Goal: Check status: Check status

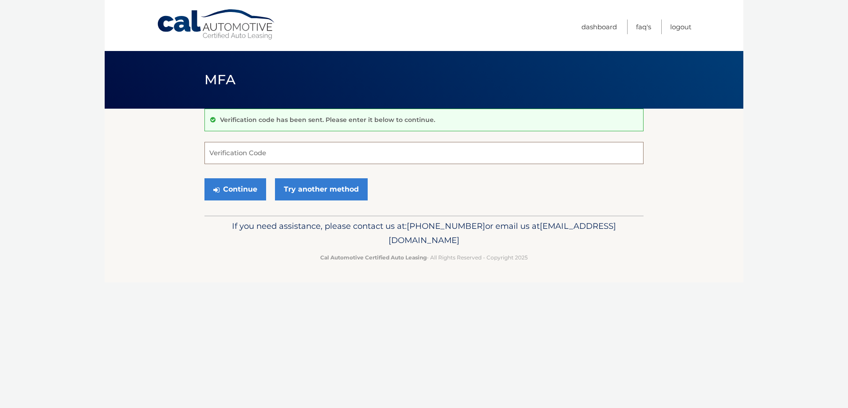
click at [323, 156] on input "Verification Code" at bounding box center [424, 153] width 439 height 22
drag, startPoint x: 506, startPoint y: 229, endPoint x: 511, endPoint y: 228, distance: 5.2
click at [511, 228] on p "If you need assistance, please contact us at: 609-807-3200 or email us at Custo…" at bounding box center [424, 233] width 428 height 28
click at [485, 228] on span "[PHONE_NUMBER]" at bounding box center [446, 226] width 79 height 10
drag, startPoint x: 511, startPoint y: 228, endPoint x: 455, endPoint y: 226, distance: 55.5
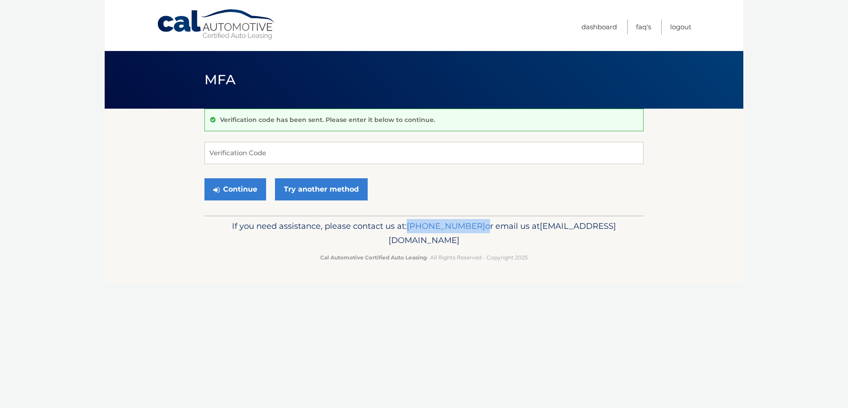
click at [455, 226] on p "If you need assistance, please contact us at: 609-807-3200 or email us at Custo…" at bounding box center [424, 233] width 428 height 28
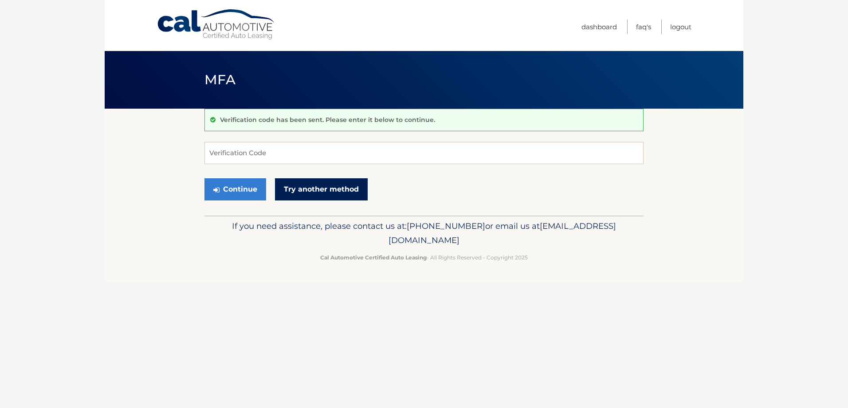
click at [297, 197] on link "Try another method" at bounding box center [321, 189] width 93 height 22
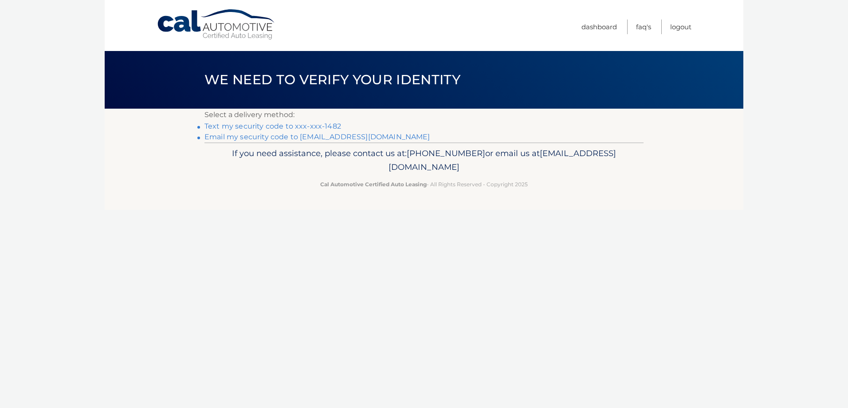
click at [314, 127] on link "Text my security code to xxx-xxx-1482" at bounding box center [273, 126] width 137 height 8
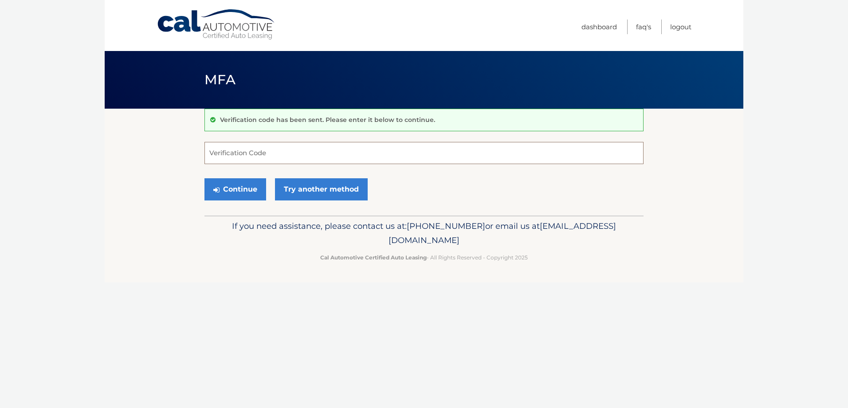
click at [327, 157] on input "Verification Code" at bounding box center [424, 153] width 439 height 22
type input "100096"
click at [205, 178] on button "Continue" at bounding box center [236, 189] width 62 height 22
click at [209, 186] on button "Continue" at bounding box center [236, 189] width 62 height 22
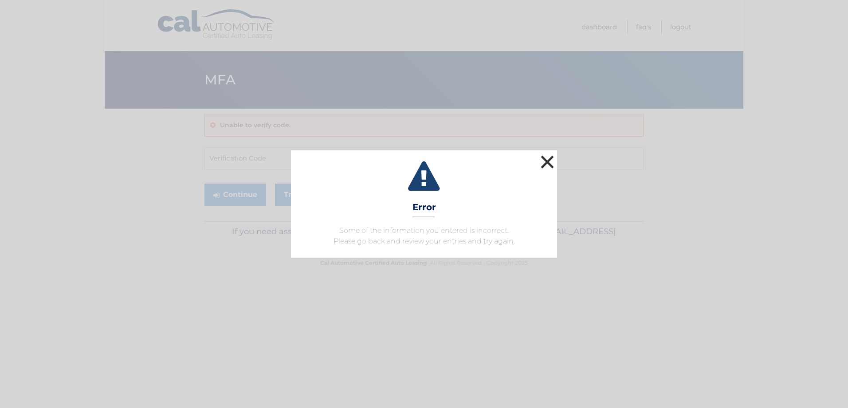
click at [553, 165] on button "×" at bounding box center [548, 162] width 18 height 18
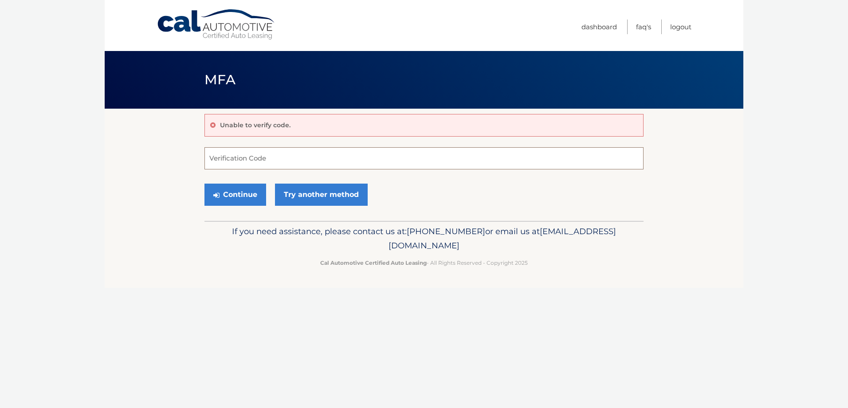
click at [249, 166] on input "Verification Code" at bounding box center [424, 158] width 439 height 22
type input "100096"
click at [240, 189] on button "Continue" at bounding box center [236, 195] width 62 height 22
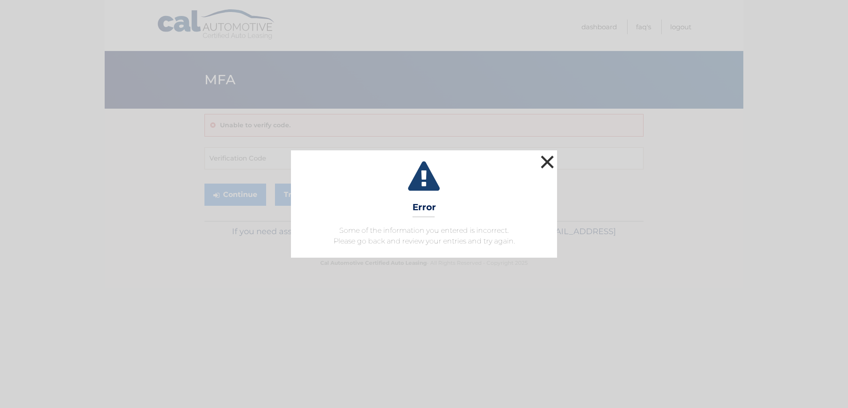
click at [551, 162] on button "×" at bounding box center [548, 162] width 18 height 18
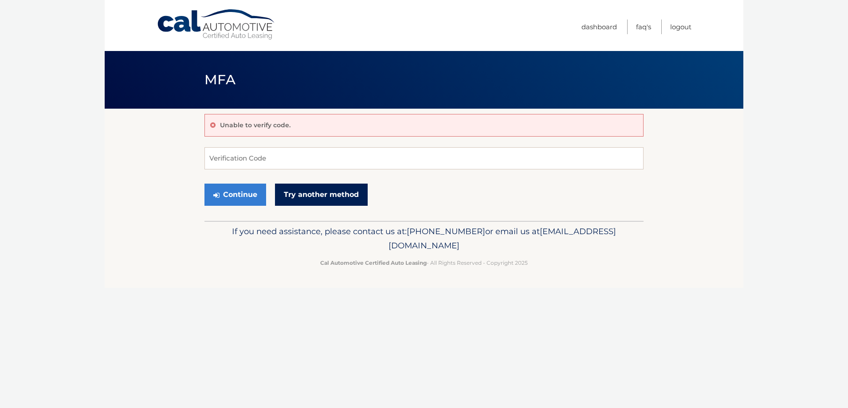
click at [311, 200] on link "Try another method" at bounding box center [321, 195] width 93 height 22
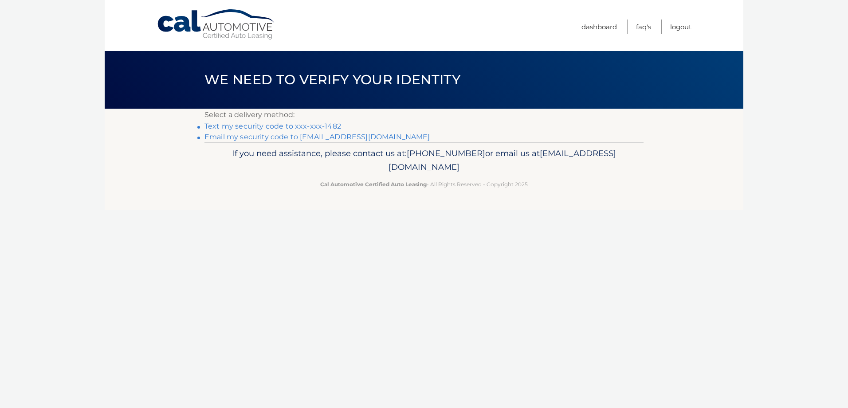
click at [265, 127] on link "Text my security code to xxx-xxx-1482" at bounding box center [273, 126] width 137 height 8
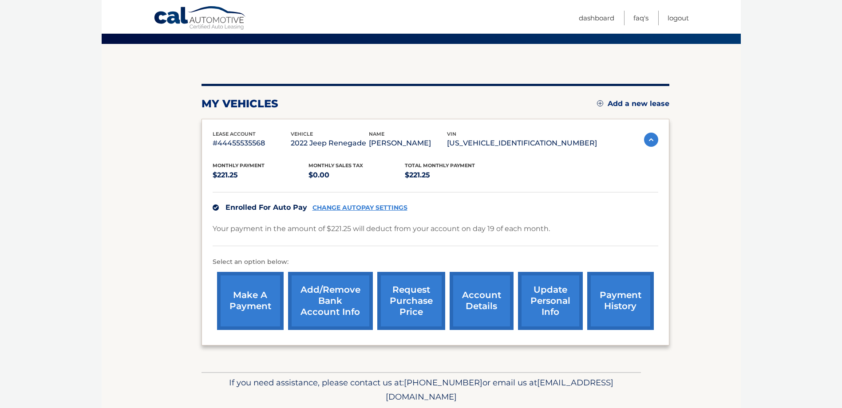
scroll to position [89, 0]
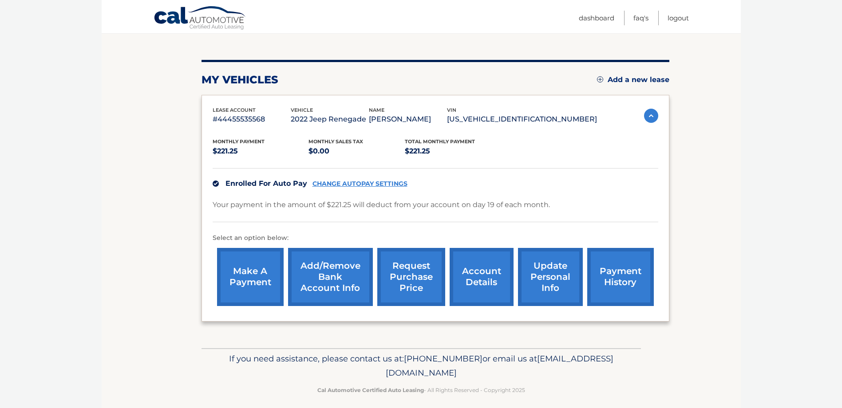
click at [424, 276] on link "request purchase price" at bounding box center [411, 277] width 68 height 58
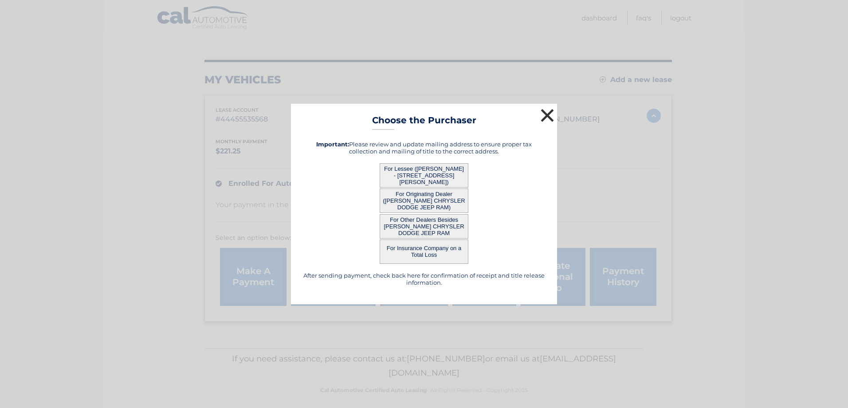
click at [547, 122] on button "×" at bounding box center [548, 115] width 18 height 18
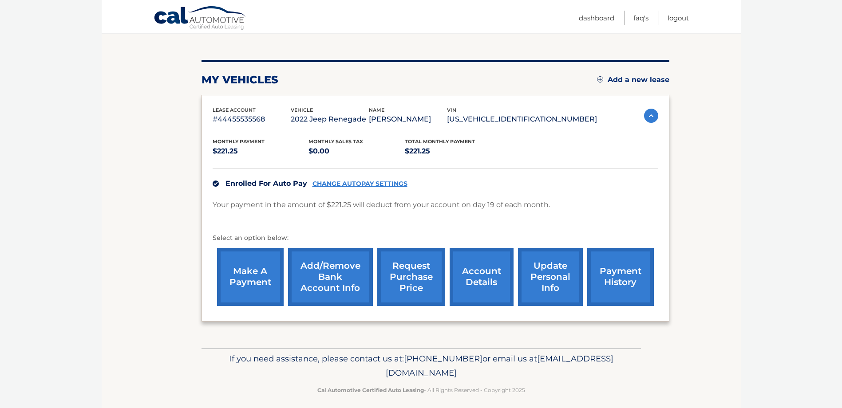
click at [483, 282] on link "account details" at bounding box center [481, 277] width 64 height 58
click at [481, 283] on link "account details" at bounding box center [481, 277] width 64 height 58
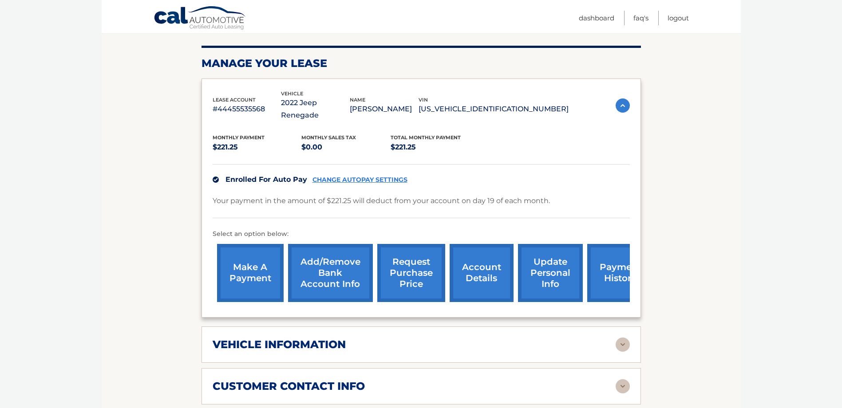
scroll to position [133, 0]
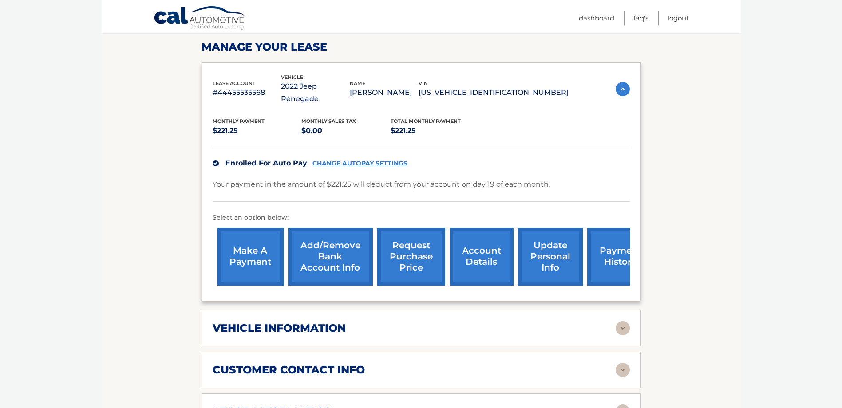
click at [619, 321] on img at bounding box center [622, 328] width 14 height 14
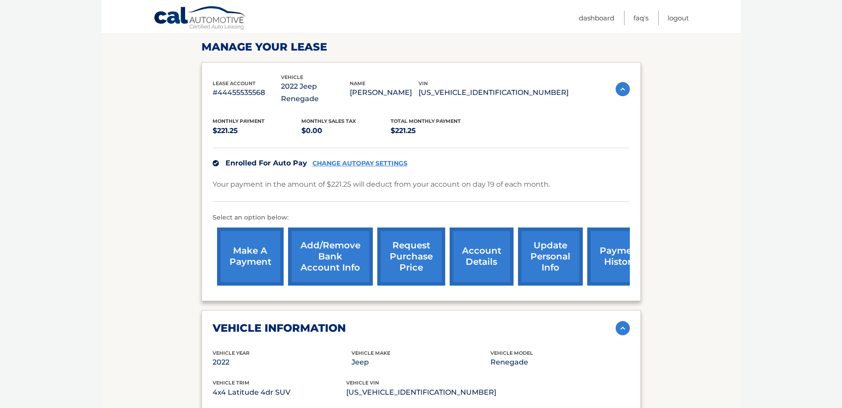
click at [619, 321] on img at bounding box center [622, 328] width 14 height 14
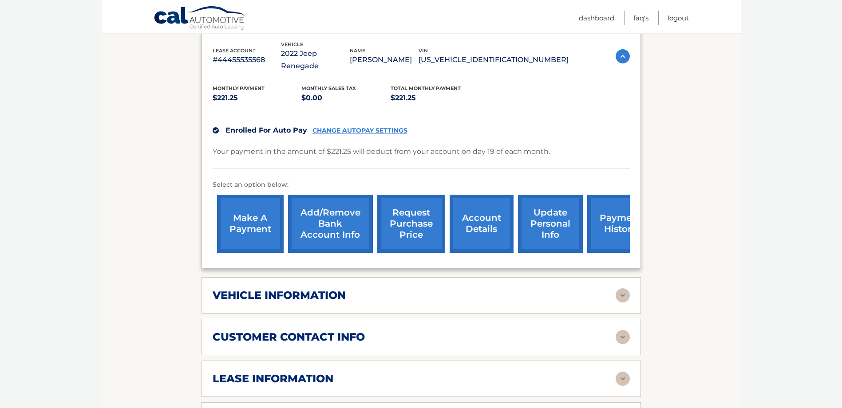
scroll to position [222, 0]
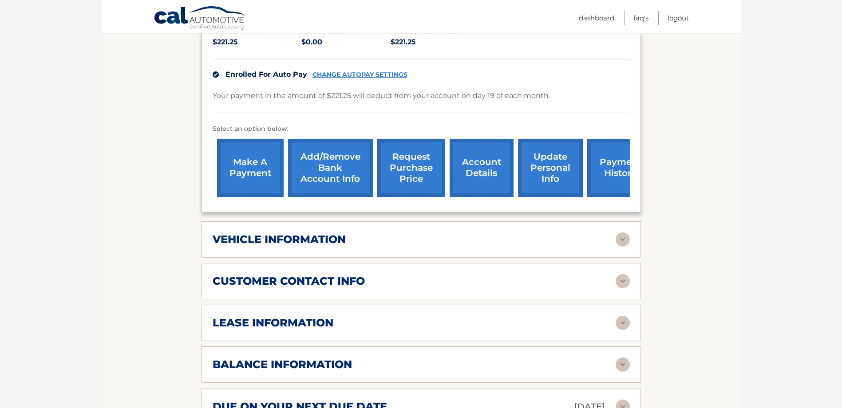
click at [621, 274] on img at bounding box center [622, 281] width 14 height 14
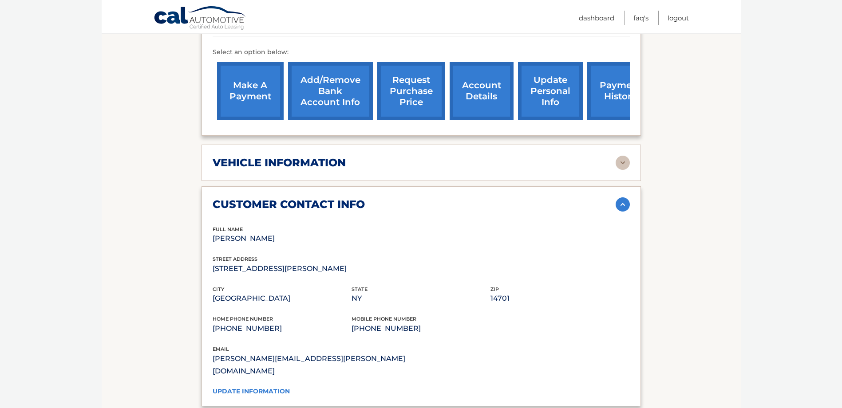
scroll to position [311, 0]
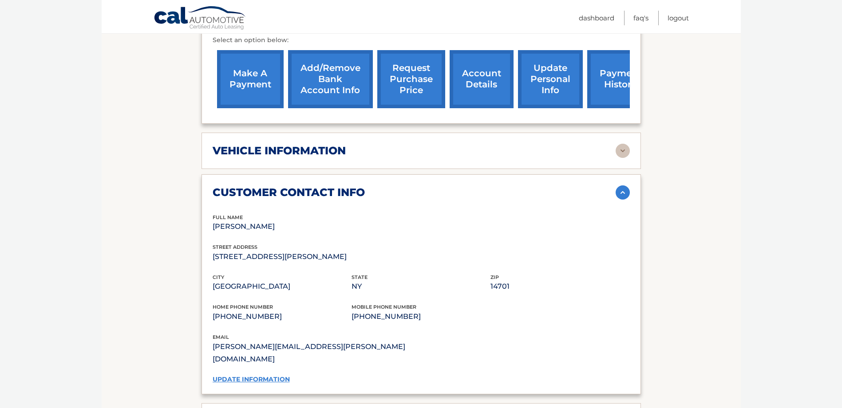
click at [623, 185] on img at bounding box center [622, 192] width 14 height 14
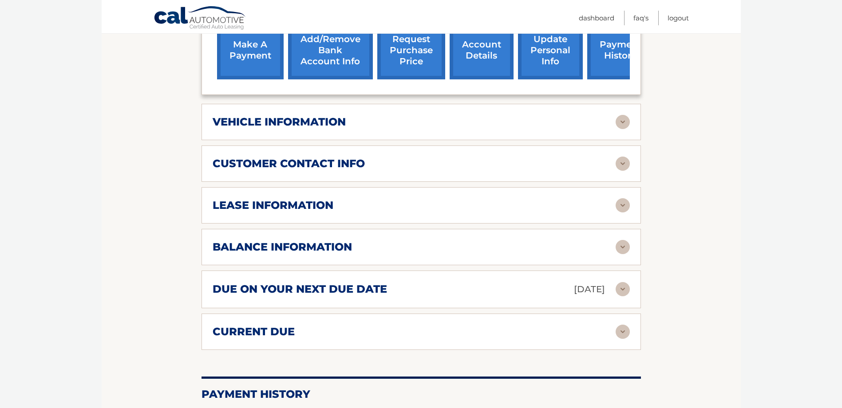
scroll to position [355, 0]
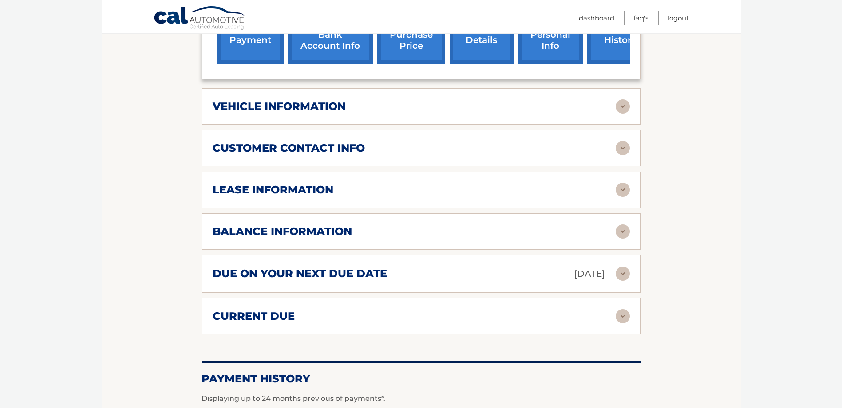
click at [622, 183] on img at bounding box center [622, 190] width 14 height 14
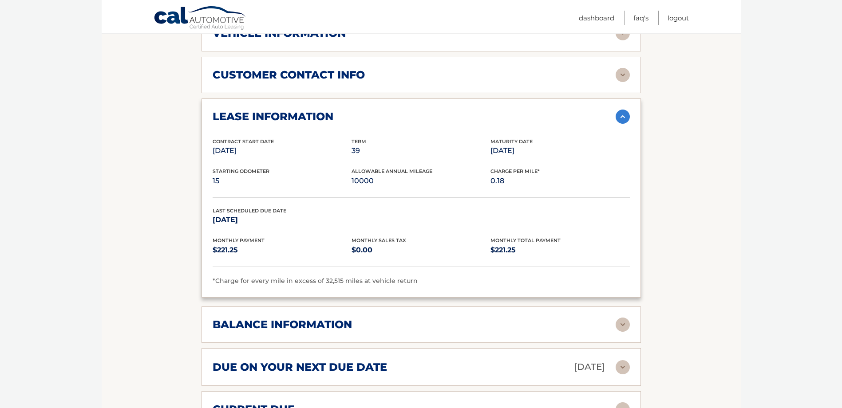
scroll to position [444, 0]
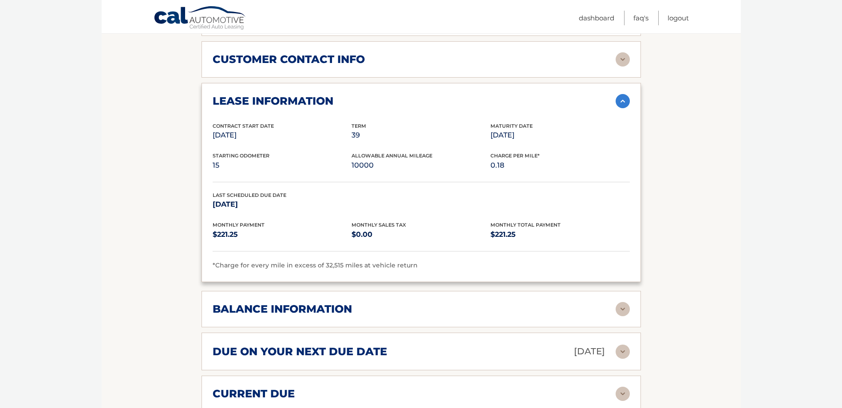
click at [623, 302] on img at bounding box center [622, 309] width 14 height 14
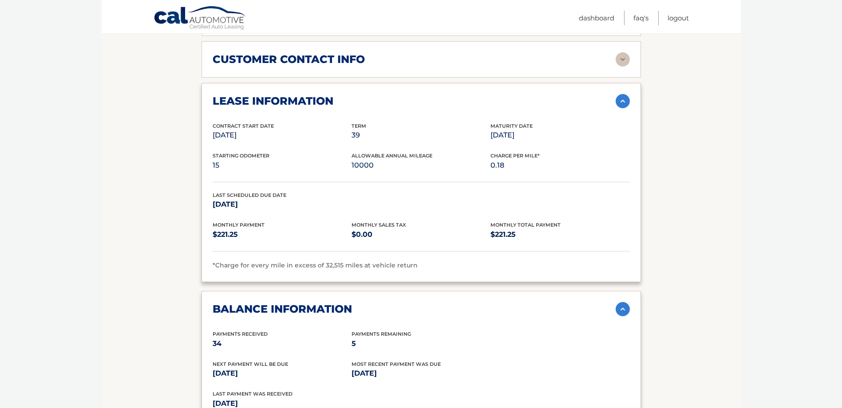
scroll to position [488, 0]
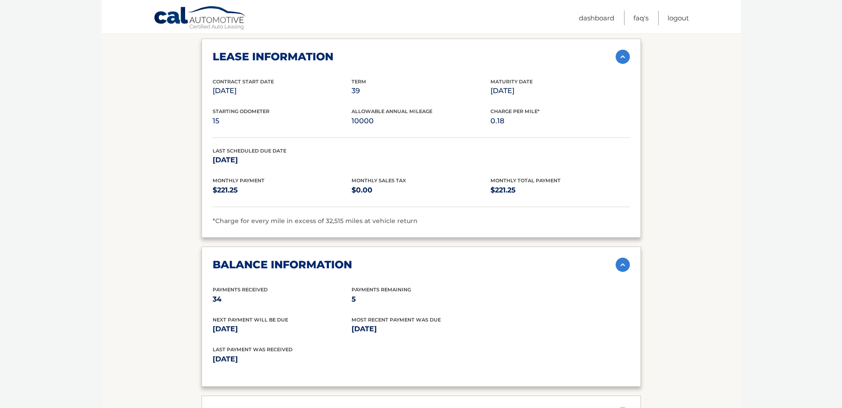
click at [617, 258] on img at bounding box center [622, 265] width 14 height 14
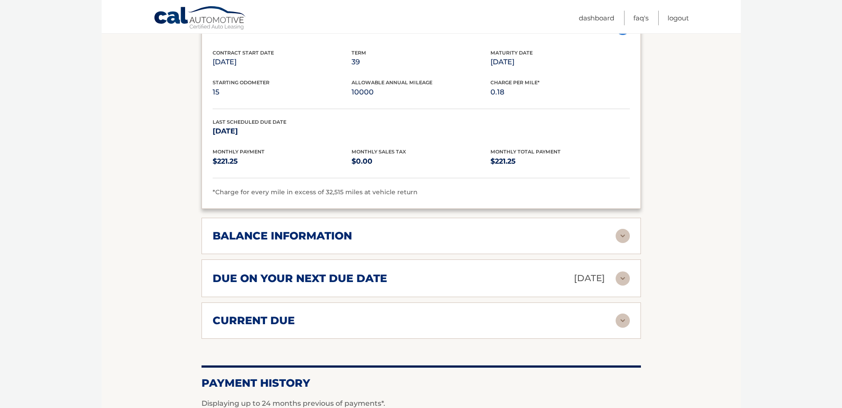
scroll to position [532, 0]
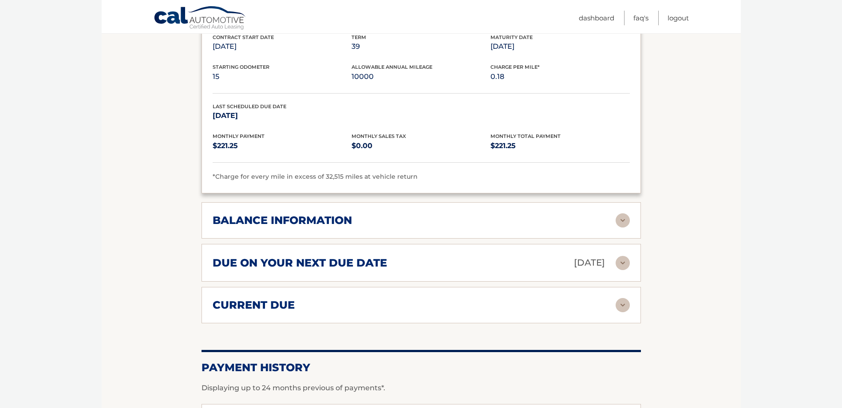
click at [622, 256] on img at bounding box center [622, 263] width 14 height 14
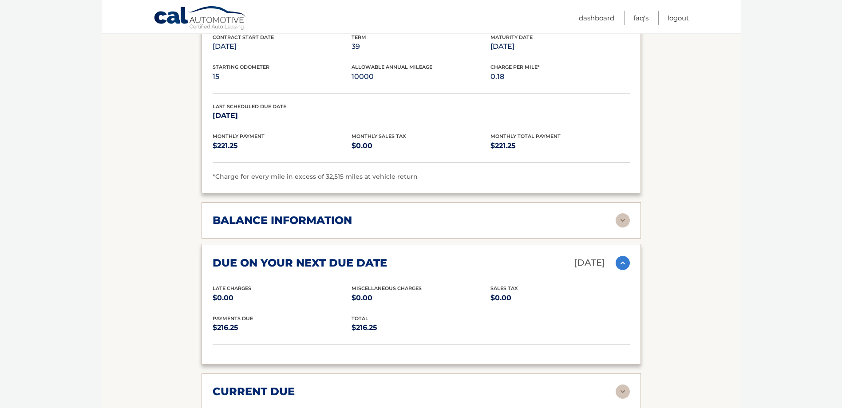
click at [622, 256] on img at bounding box center [622, 263] width 14 height 14
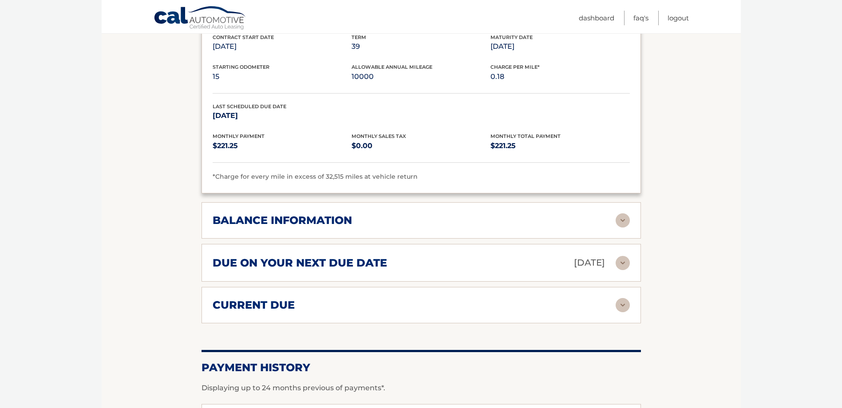
click at [622, 287] on div "current due Late Charges $0.00 Miscelleneous Charges* $0.00 Sales Tax $0.00 pay…" at bounding box center [420, 305] width 439 height 36
click at [625, 299] on img at bounding box center [622, 305] width 14 height 14
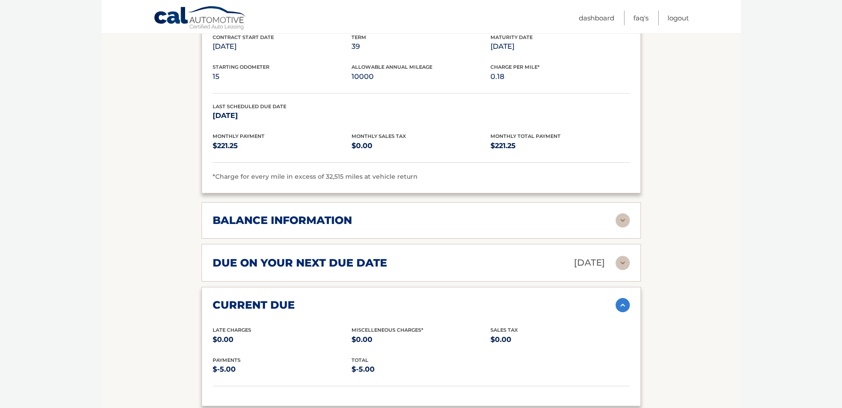
click at [621, 298] on img at bounding box center [622, 305] width 14 height 14
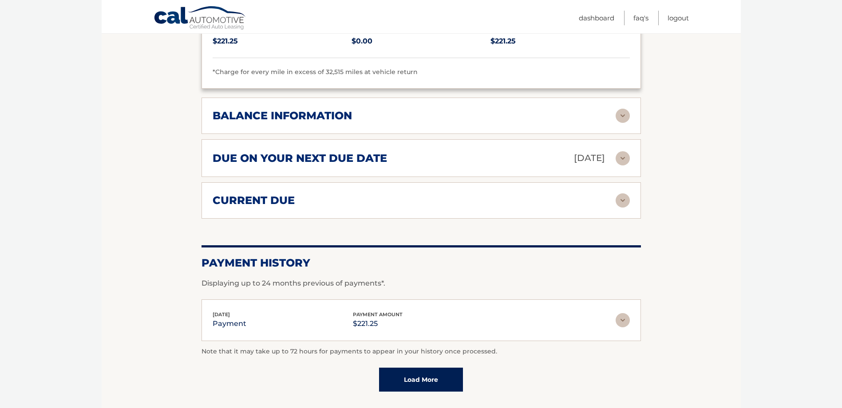
scroll to position [665, 0]
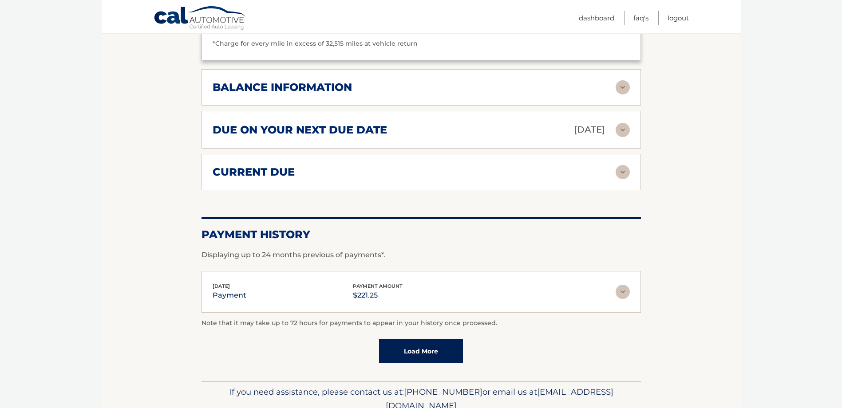
click at [626, 287] on div "[DATE] payment payment amount $221.25" at bounding box center [420, 292] width 417 height 20
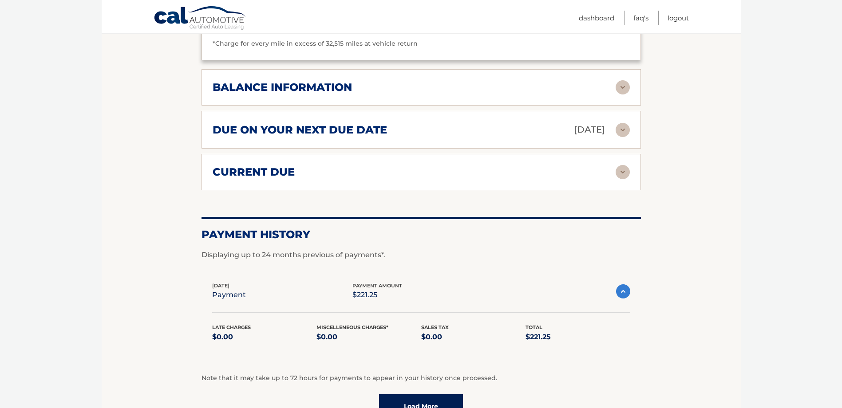
click at [626, 287] on div "[DATE] payment payment amount $221.25" at bounding box center [421, 292] width 418 height 20
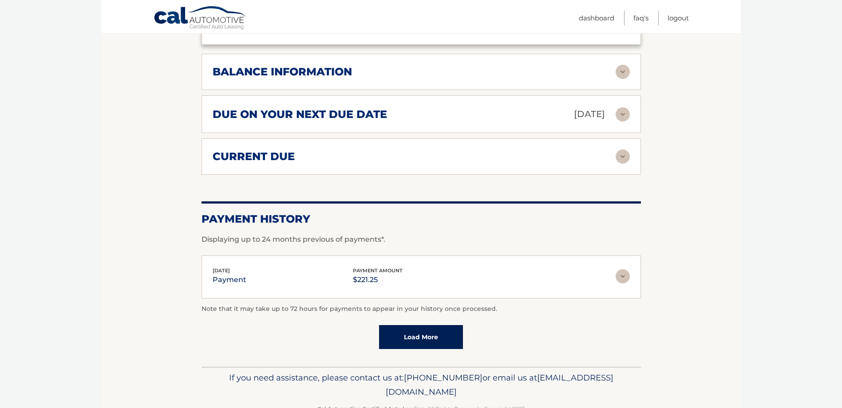
scroll to position [693, 0]
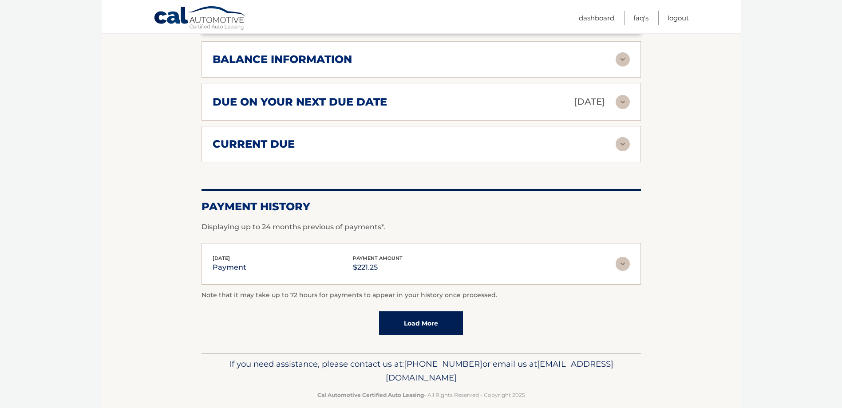
click at [447, 311] on link "Load More" at bounding box center [421, 323] width 84 height 24
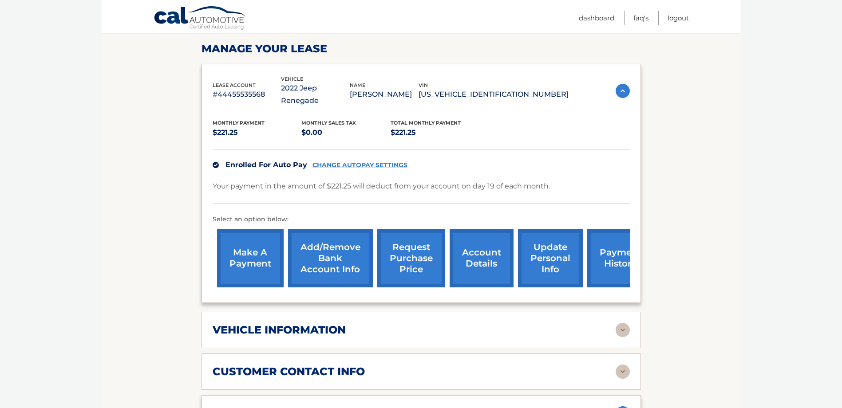
scroll to position [131, 0]
